Goal: Task Accomplishment & Management: Manage account settings

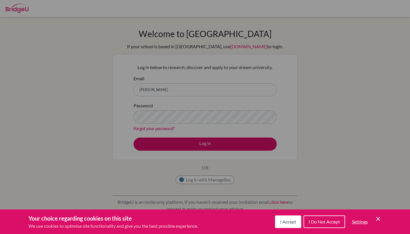
click at [291, 222] on span "I Accept" at bounding box center [288, 221] width 16 height 5
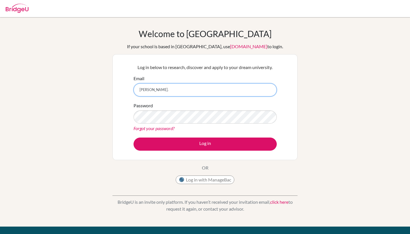
click at [180, 95] on input "nina." at bounding box center [205, 89] width 143 height 13
type input "[EMAIL_ADDRESS][DOMAIN_NAME]"
drag, startPoint x: 180, startPoint y: 89, endPoint x: 102, endPoint y: 89, distance: 77.8
click at [102, 89] on div "Welcome to BridgeU If your school is based in China, use app.bridge-u.com.cn to…" at bounding box center [205, 121] width 410 height 186
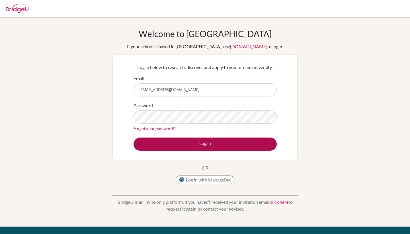
click at [148, 143] on button "Log in" at bounding box center [205, 143] width 143 height 13
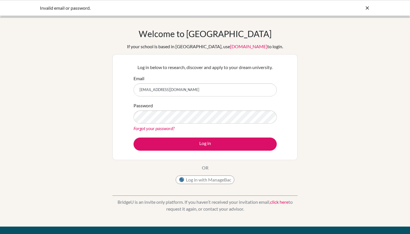
drag, startPoint x: 182, startPoint y: 89, endPoint x: 162, endPoint y: 95, distance: 20.8
click at [162, 95] on input "[EMAIL_ADDRESS][DOMAIN_NAME]" at bounding box center [205, 89] width 143 height 13
click at [166, 90] on input "[EMAIL_ADDRESS][DOMAIN_NAME]" at bounding box center [205, 89] width 143 height 13
click at [167, 90] on input "nina.chen@iis.edu.tw" at bounding box center [205, 89] width 143 height 13
type input "[EMAIL_ADDRESS][DOMAIN_NAME]"
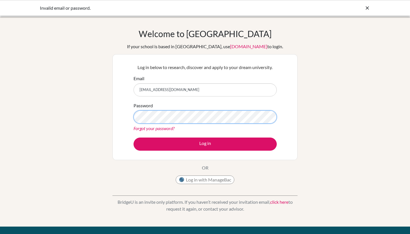
click at [205, 144] on button "Log in" at bounding box center [205, 143] width 143 height 13
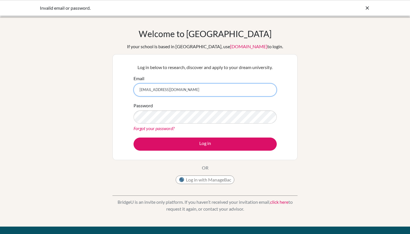
click at [169, 89] on input "[EMAIL_ADDRESS][DOMAIN_NAME]" at bounding box center [205, 89] width 143 height 13
click at [166, 90] on input "nina.chen@iis.kh.tw" at bounding box center [205, 89] width 143 height 13
type input "[EMAIL_ADDRESS][DOMAIN_NAME]"
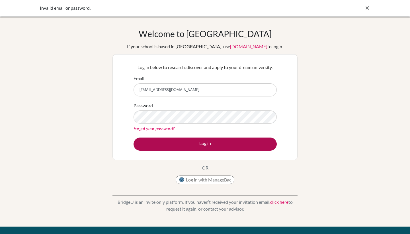
click at [154, 140] on button "Log in" at bounding box center [205, 143] width 143 height 13
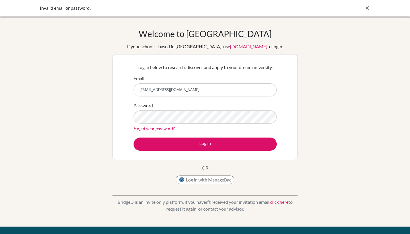
click at [173, 124] on div "Password Forgot your password?" at bounding box center [205, 117] width 143 height 30
click at [205, 144] on button "Log in" at bounding box center [205, 143] width 143 height 13
click at [283, 203] on link "click here" at bounding box center [279, 201] width 18 height 5
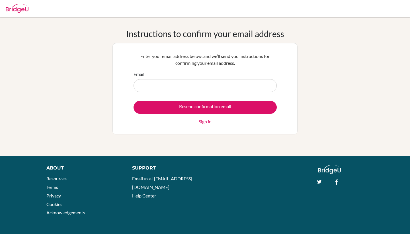
type input "N"
drag, startPoint x: 172, startPoint y: 89, endPoint x: 66, endPoint y: 221, distance: 169.9
click at [66, 221] on body "Your browser is not supported by BridgeU. Please use Internet Explorer 11+, or …" at bounding box center [205, 117] width 410 height 234
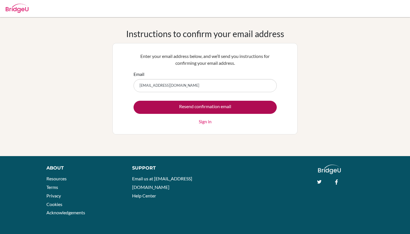
type input "[EMAIL_ADDRESS][DOMAIN_NAME]"
click at [160, 103] on input "Resend confirmation email" at bounding box center [205, 107] width 143 height 13
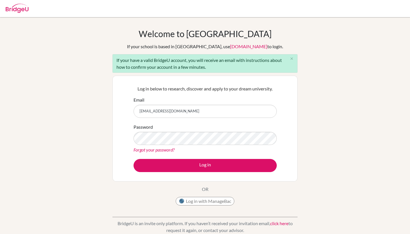
type input "[EMAIL_ADDRESS][DOMAIN_NAME]"
click at [205, 165] on button "Log in" at bounding box center [205, 165] width 143 height 13
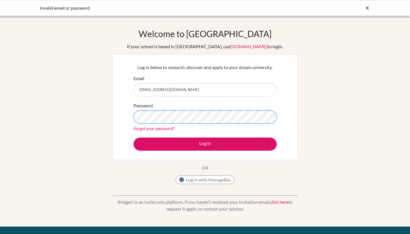
click at [205, 144] on button "Log in" at bounding box center [205, 143] width 143 height 13
click at [201, 180] on button "Log in with ManageBac" at bounding box center [205, 179] width 59 height 9
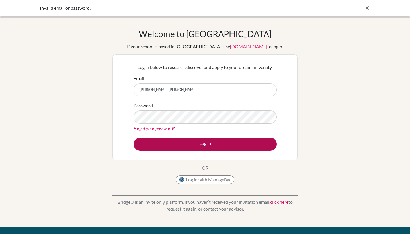
click at [195, 142] on button "Log in" at bounding box center [205, 143] width 143 height 13
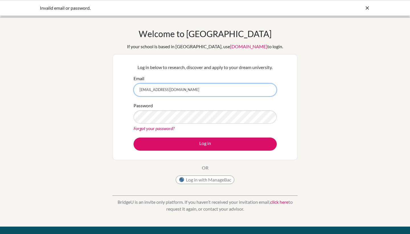
type input "nina.chen@iis.kh.edu.tw"
click at [205, 144] on button "Log in" at bounding box center [205, 143] width 143 height 13
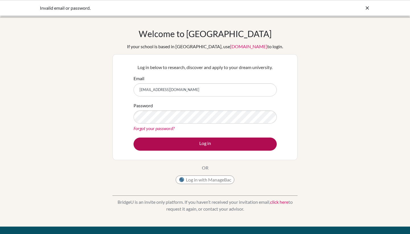
click at [180, 144] on button "Log in" at bounding box center [205, 143] width 143 height 13
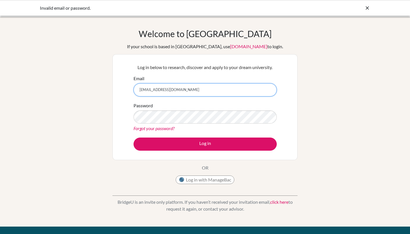
click at [264, 88] on input "[EMAIL_ADDRESS][DOMAIN_NAME]" at bounding box center [205, 89] width 143 height 13
click at [157, 87] on input "nina.chen" at bounding box center [205, 89] width 143 height 13
drag, startPoint x: 141, startPoint y: 90, endPoint x: 196, endPoint y: 86, distance: 55.7
click at [196, 86] on input "nina.chen@iis.kh.edu.tw" at bounding box center [205, 89] width 143 height 13
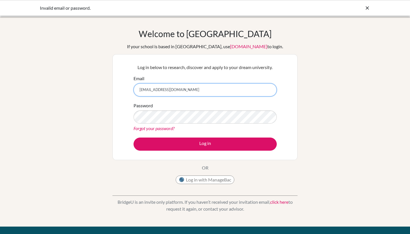
type input "nina.chen@iis.kh.edu.tw"
click at [189, 176] on button "Log in with ManageBac" at bounding box center [205, 179] width 59 height 9
click at [201, 177] on button "Log in with ManageBac" at bounding box center [205, 179] width 59 height 9
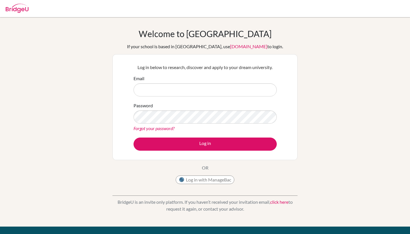
click at [195, 180] on button "Log in with ManageBac" at bounding box center [205, 179] width 59 height 9
click at [199, 178] on button "Log in with ManageBac" at bounding box center [205, 179] width 59 height 9
click at [141, 87] on input "Email" at bounding box center [205, 89] width 143 height 13
type input "[EMAIL_ADDRESS][DOMAIN_NAME]"
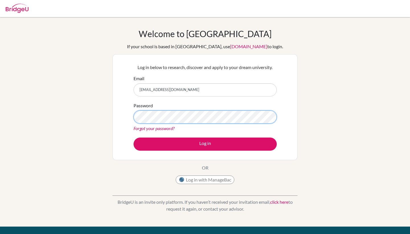
click at [205, 144] on button "Log in" at bounding box center [205, 143] width 143 height 13
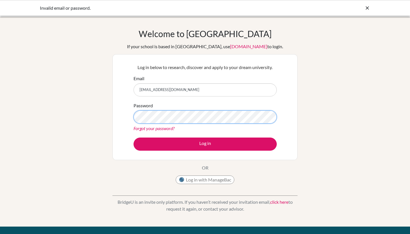
click at [205, 144] on button "Log in" at bounding box center [205, 143] width 143 height 13
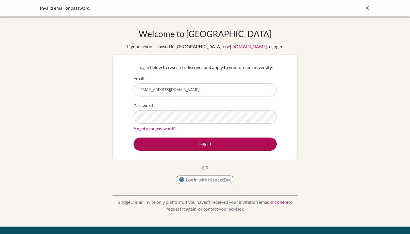
click at [208, 140] on button "Log in" at bounding box center [205, 143] width 143 height 13
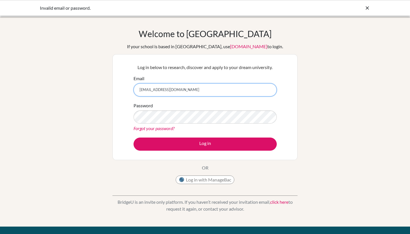
type input "[EMAIL_ADDRESS][DOMAIN_NAME]"
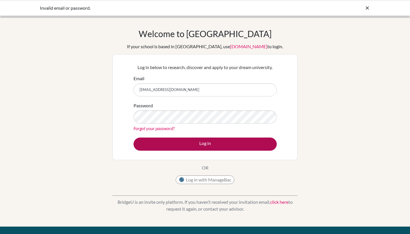
click at [207, 140] on button "Log in" at bounding box center [205, 143] width 143 height 13
click at [226, 131] on div "Forgot your password?" at bounding box center [205, 128] width 143 height 7
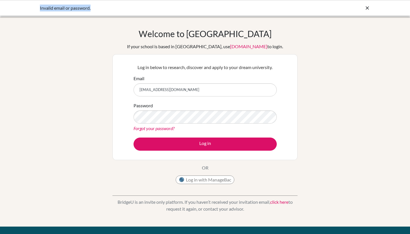
drag, startPoint x: 40, startPoint y: 9, endPoint x: 115, endPoint y: 9, distance: 75.5
click at [114, 9] on div "Invalid email or password." at bounding box center [162, 8] width 245 height 7
click at [204, 102] on div "Password Forgot your password?" at bounding box center [205, 117] width 143 height 30
click at [366, 8] on icon at bounding box center [368, 8] width 6 height 6
click at [265, 89] on input "Email" at bounding box center [205, 89] width 143 height 13
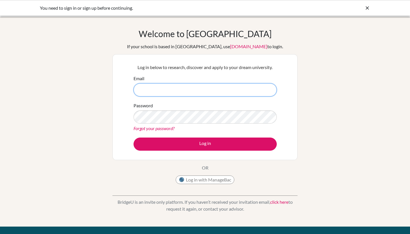
type input "[EMAIL_ADDRESS][DOMAIN_NAME]"
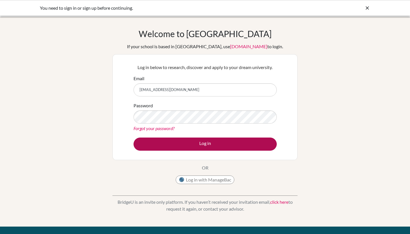
click at [210, 147] on button "Log in" at bounding box center [205, 143] width 143 height 13
click at [208, 140] on button "Log in" at bounding box center [205, 143] width 143 height 13
